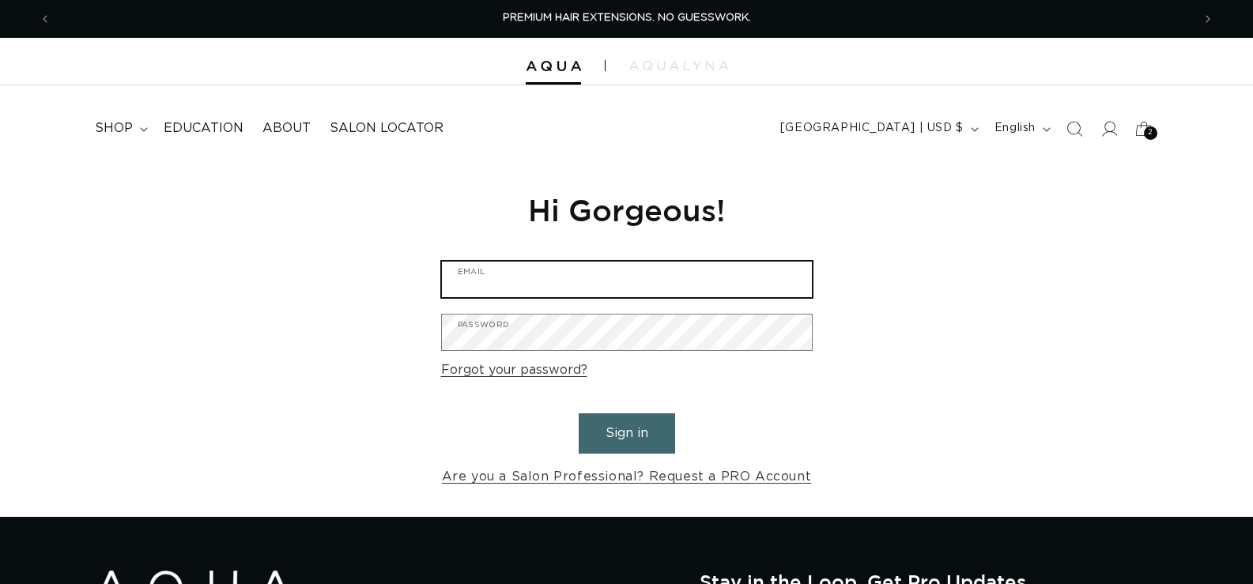
type input "letstalk@mysalonchic.com"
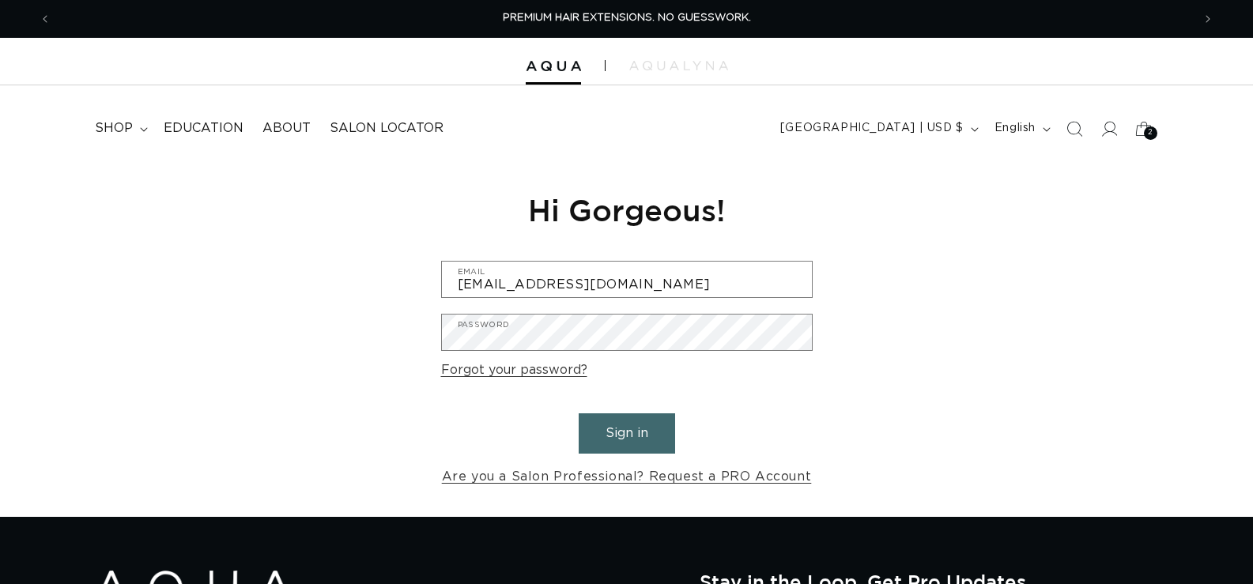
click at [644, 448] on button "Sign in" at bounding box center [627, 434] width 96 height 40
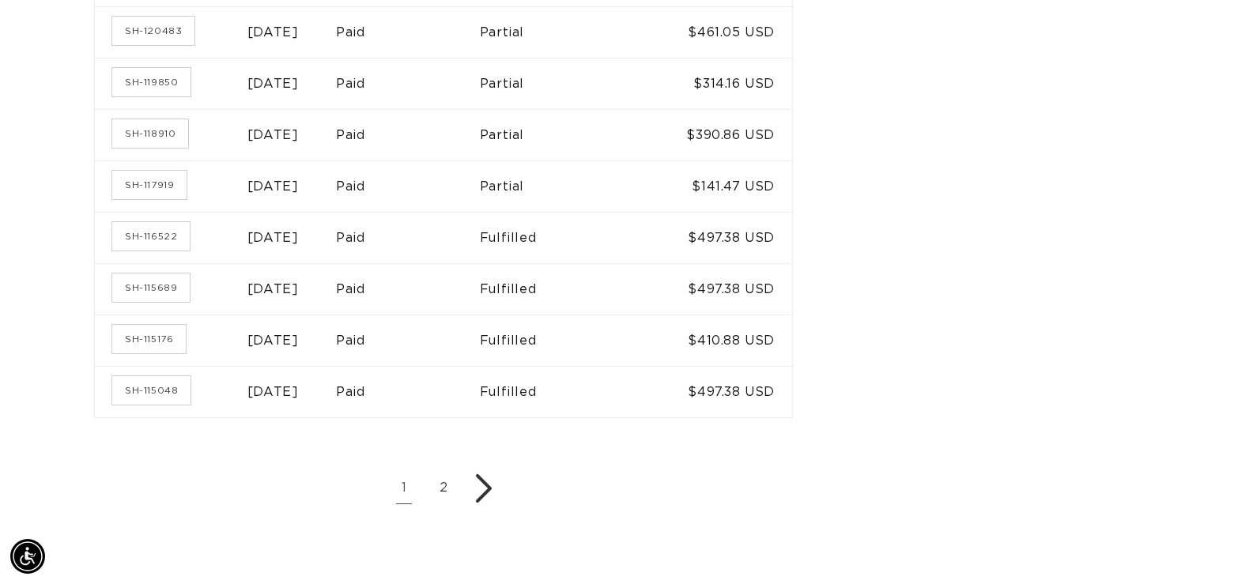
scroll to position [1028, 0]
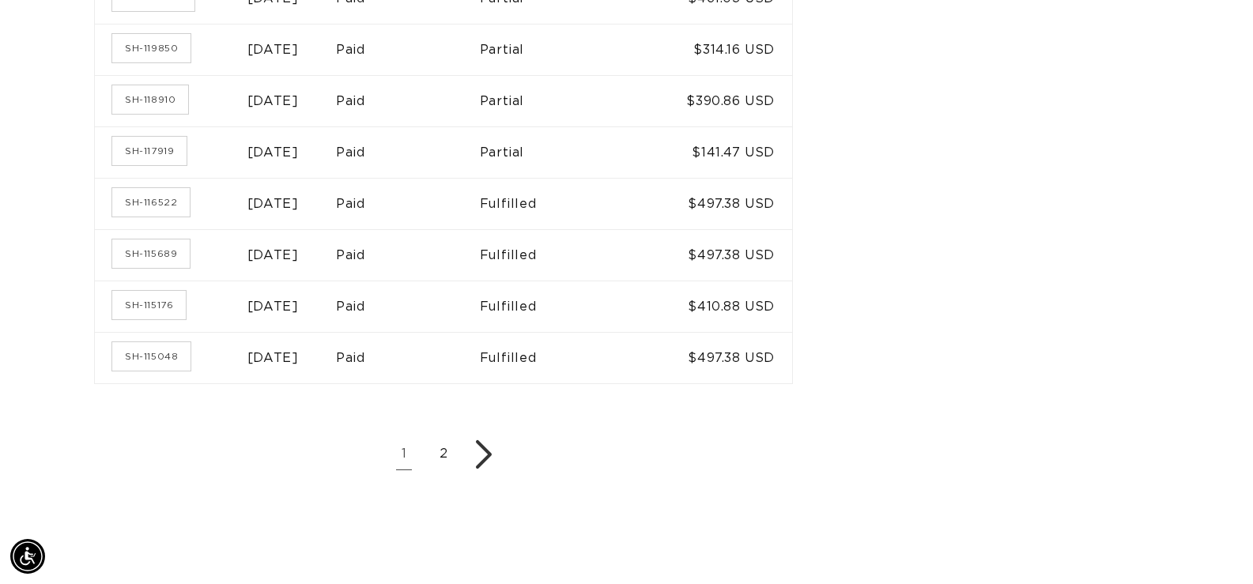
click at [459, 455] on link "2" at bounding box center [444, 455] width 32 height 32
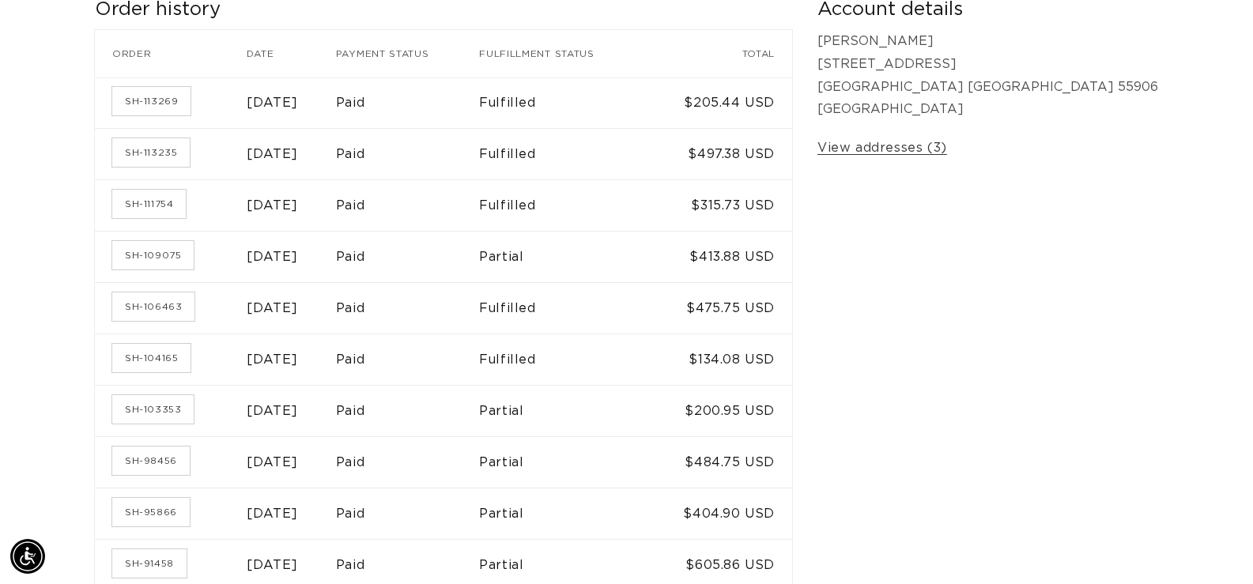
scroll to position [316, 0]
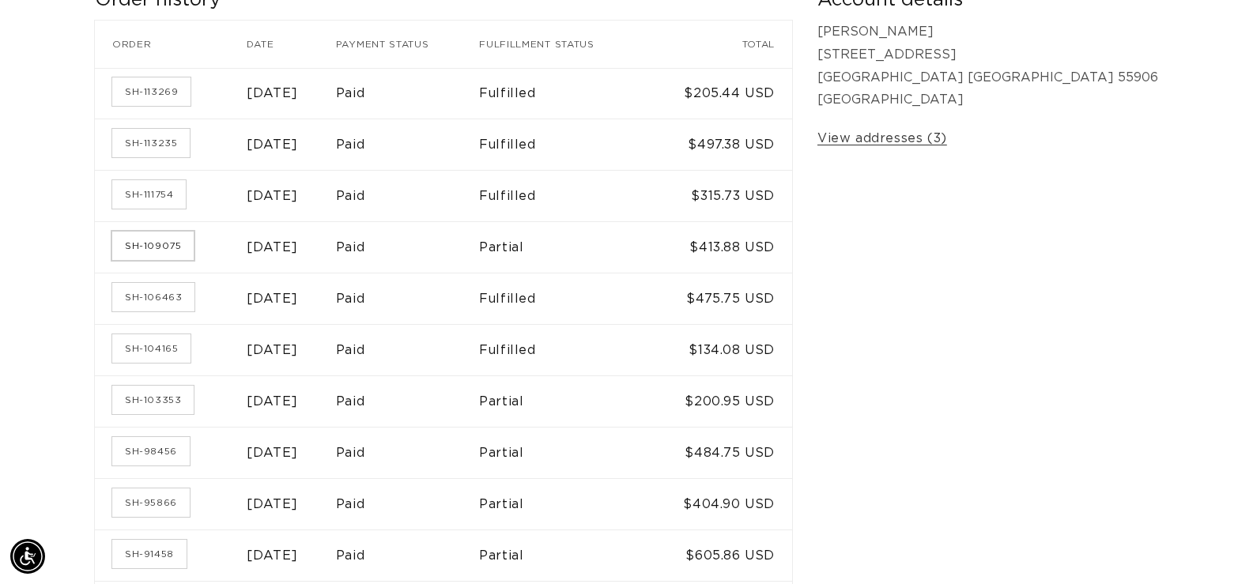
click at [184, 251] on link "SH-109075" at bounding box center [152, 246] width 81 height 28
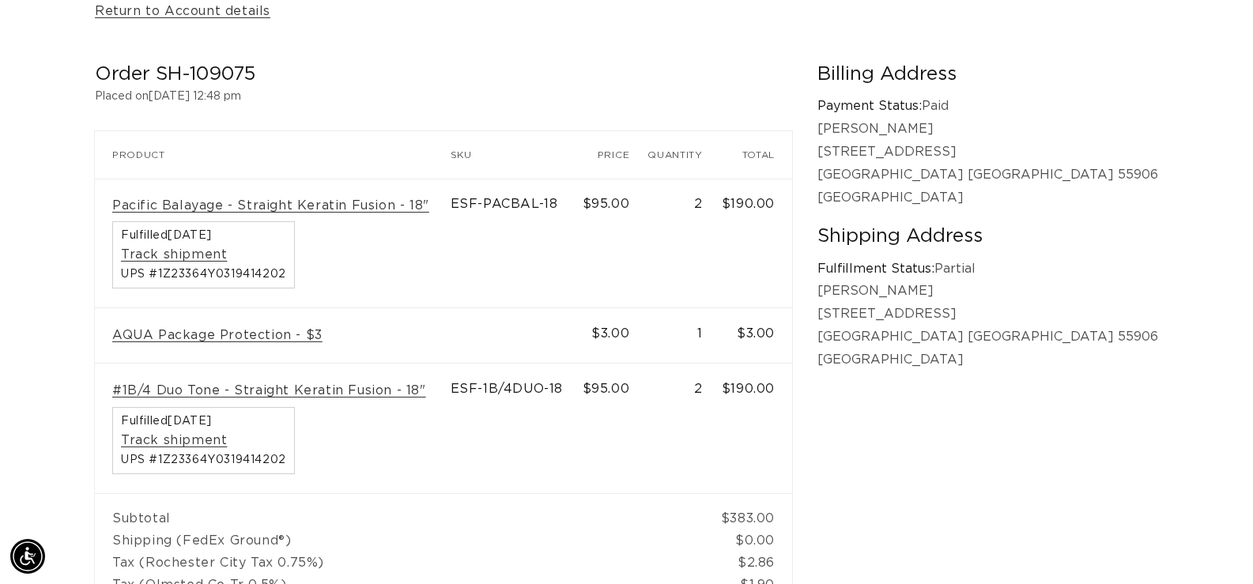
scroll to position [0, 2282]
click at [367, 391] on link "#1B/4 Duo Tone - Straight Keratin Fusion - 18"" at bounding box center [269, 391] width 314 height 17
